Goal: Find specific page/section: Find specific page/section

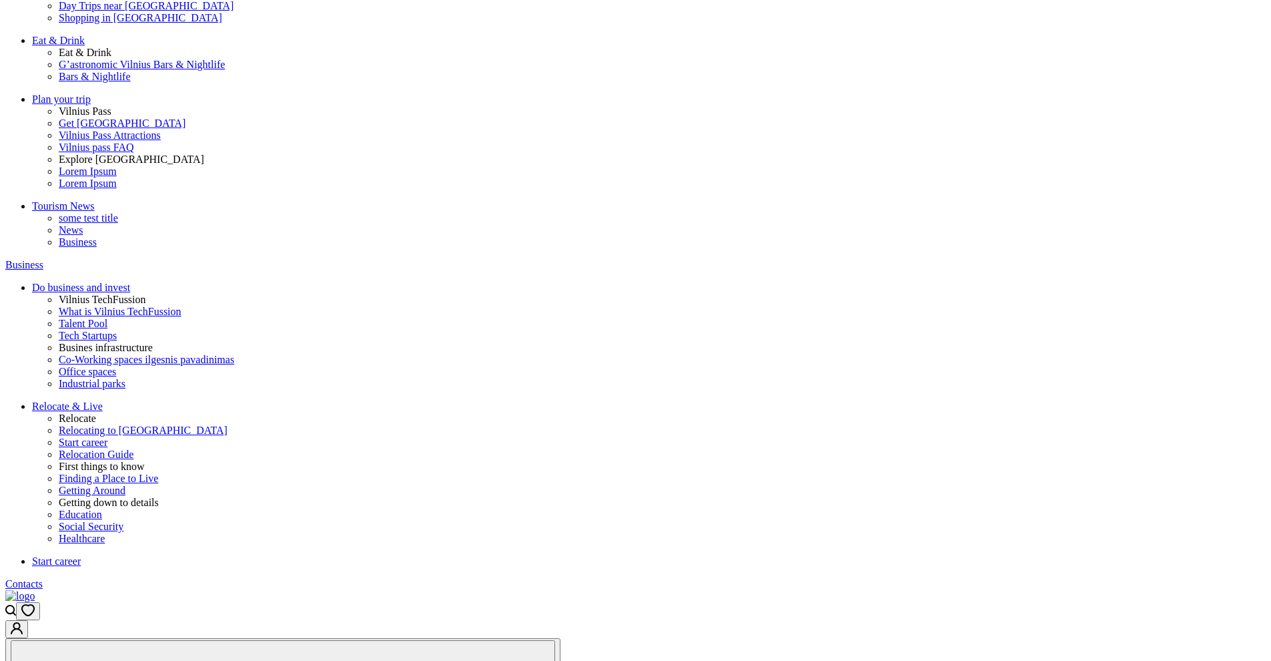
scroll to position [466, 0]
